Goal: Task Accomplishment & Management: Complete application form

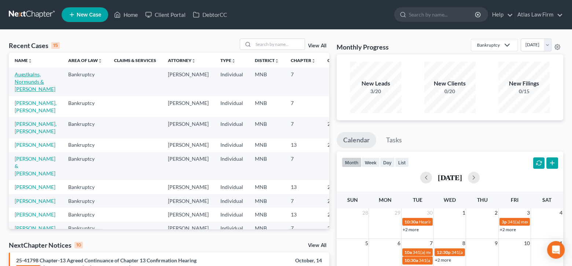
click at [35, 75] on link "Augstkalns, Normunds & [PERSON_NAME]" at bounding box center [35, 81] width 41 height 21
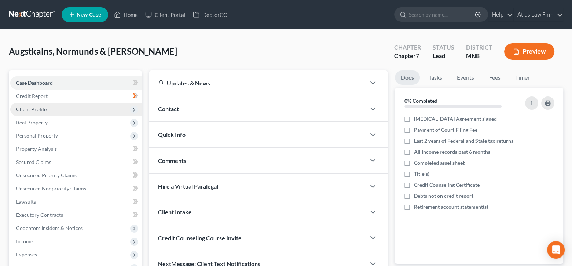
click at [41, 106] on span "Client Profile" at bounding box center [31, 109] width 30 height 6
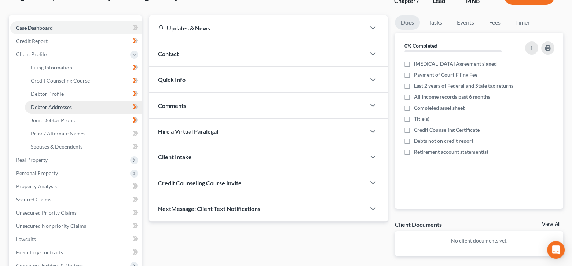
scroll to position [73, 0]
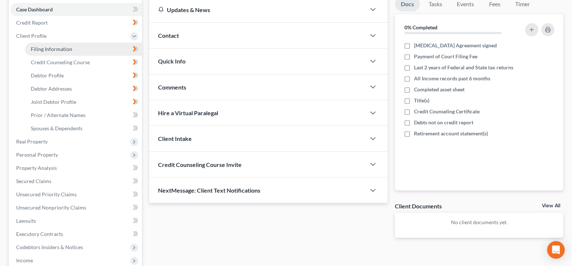
click at [51, 48] on span "Filing Information" at bounding box center [51, 49] width 41 height 6
select select "1"
select select "0"
select select "42"
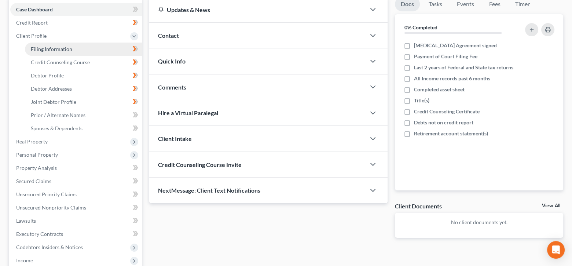
select select "0"
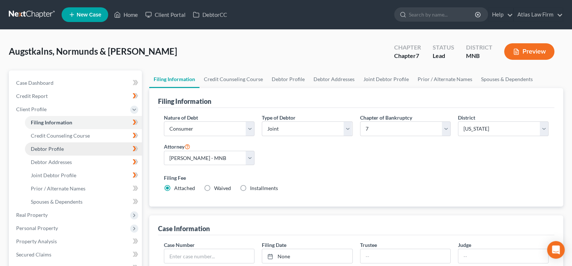
click at [67, 144] on link "Debtor Profile" at bounding box center [83, 148] width 117 height 13
select select "1"
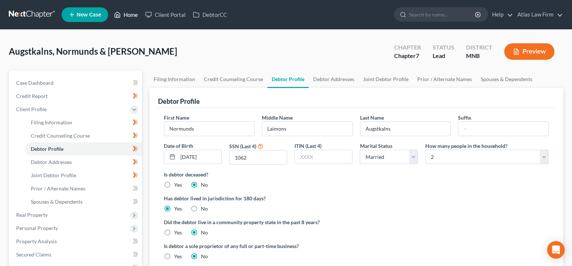
click at [129, 12] on link "Home" at bounding box center [125, 14] width 31 height 13
